Goal: Information Seeking & Learning: Learn about a topic

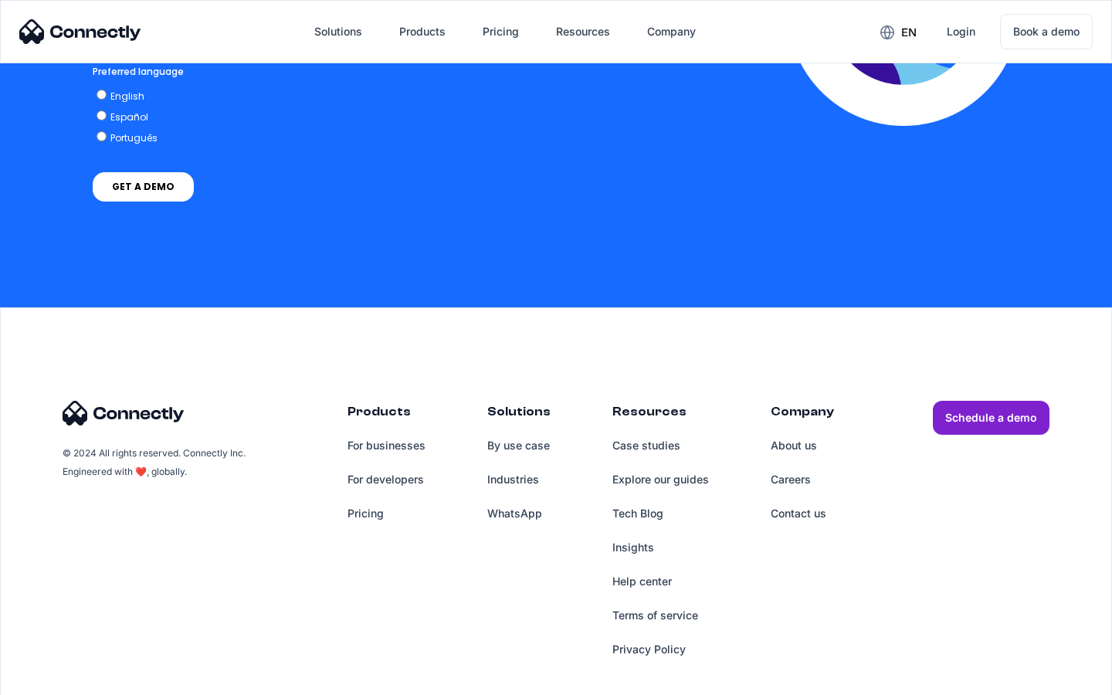
scroll to position [3142, 0]
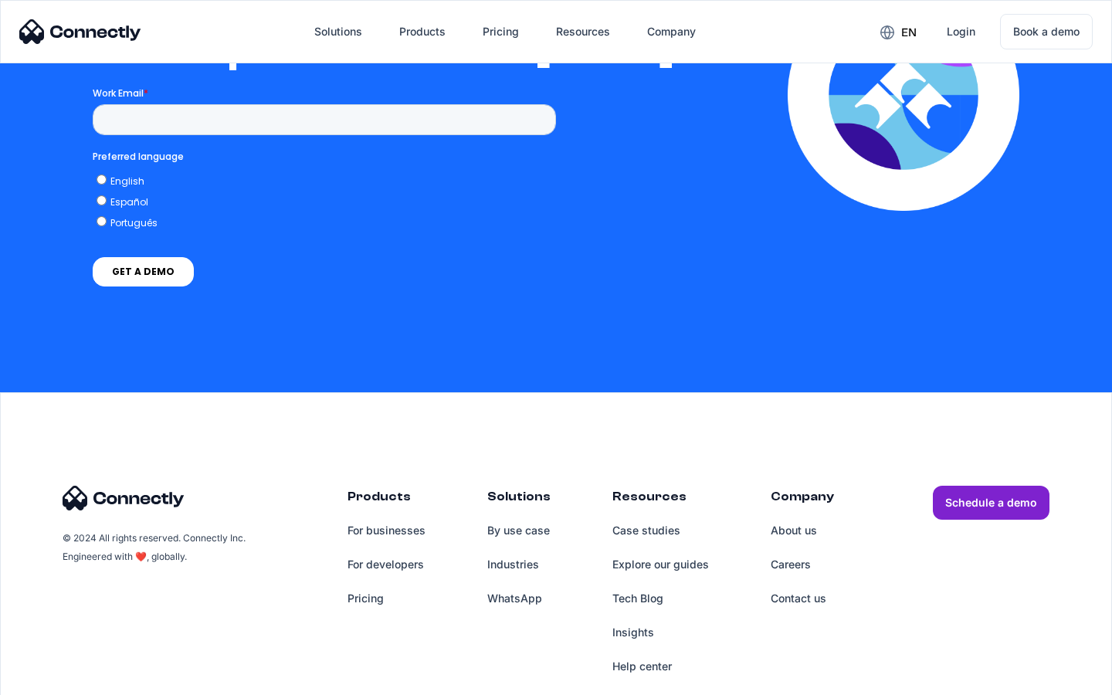
scroll to position [3377, 0]
